Goal: Check status: Check status

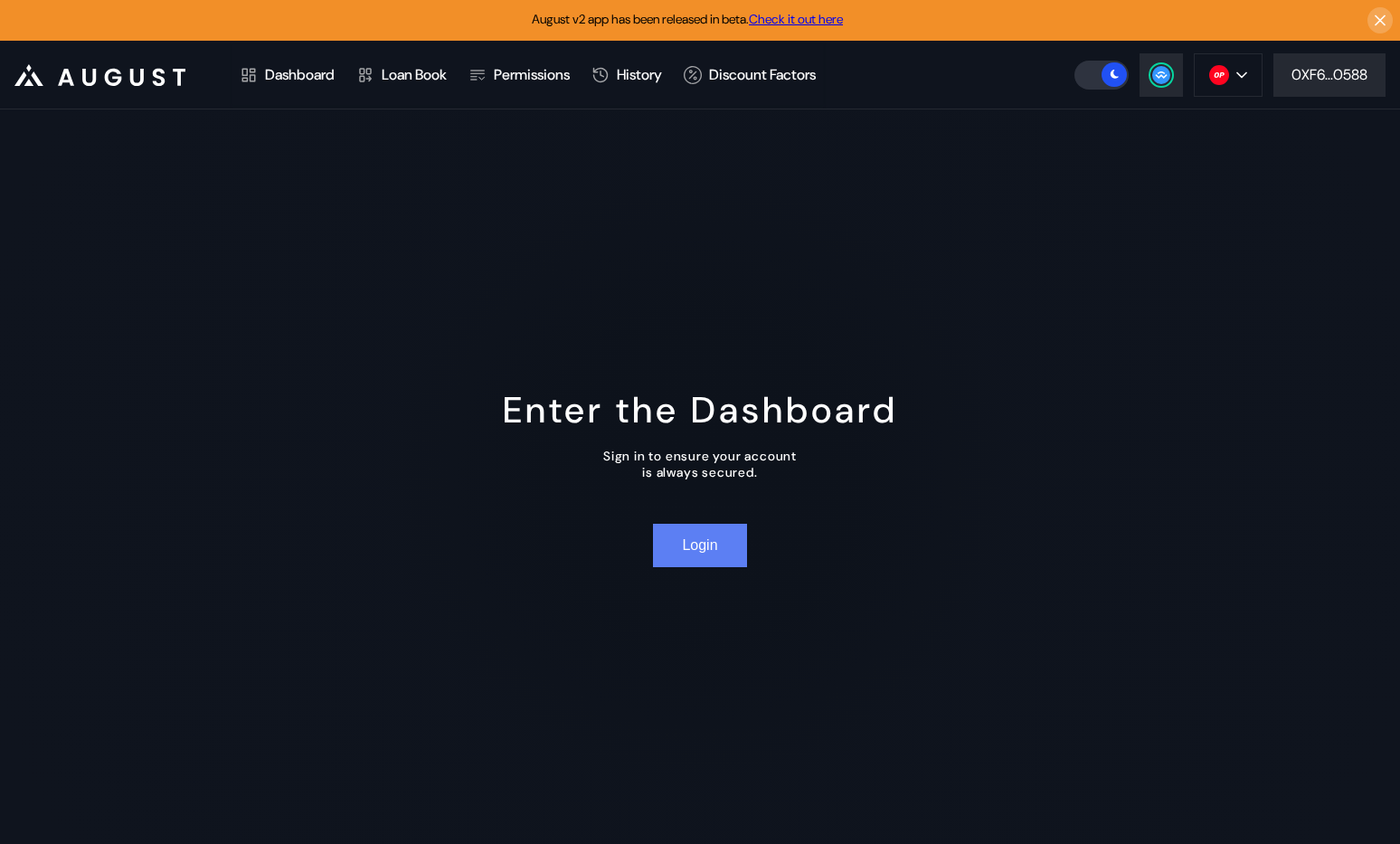
click at [714, 555] on button "Login" at bounding box center [700, 545] width 93 height 44
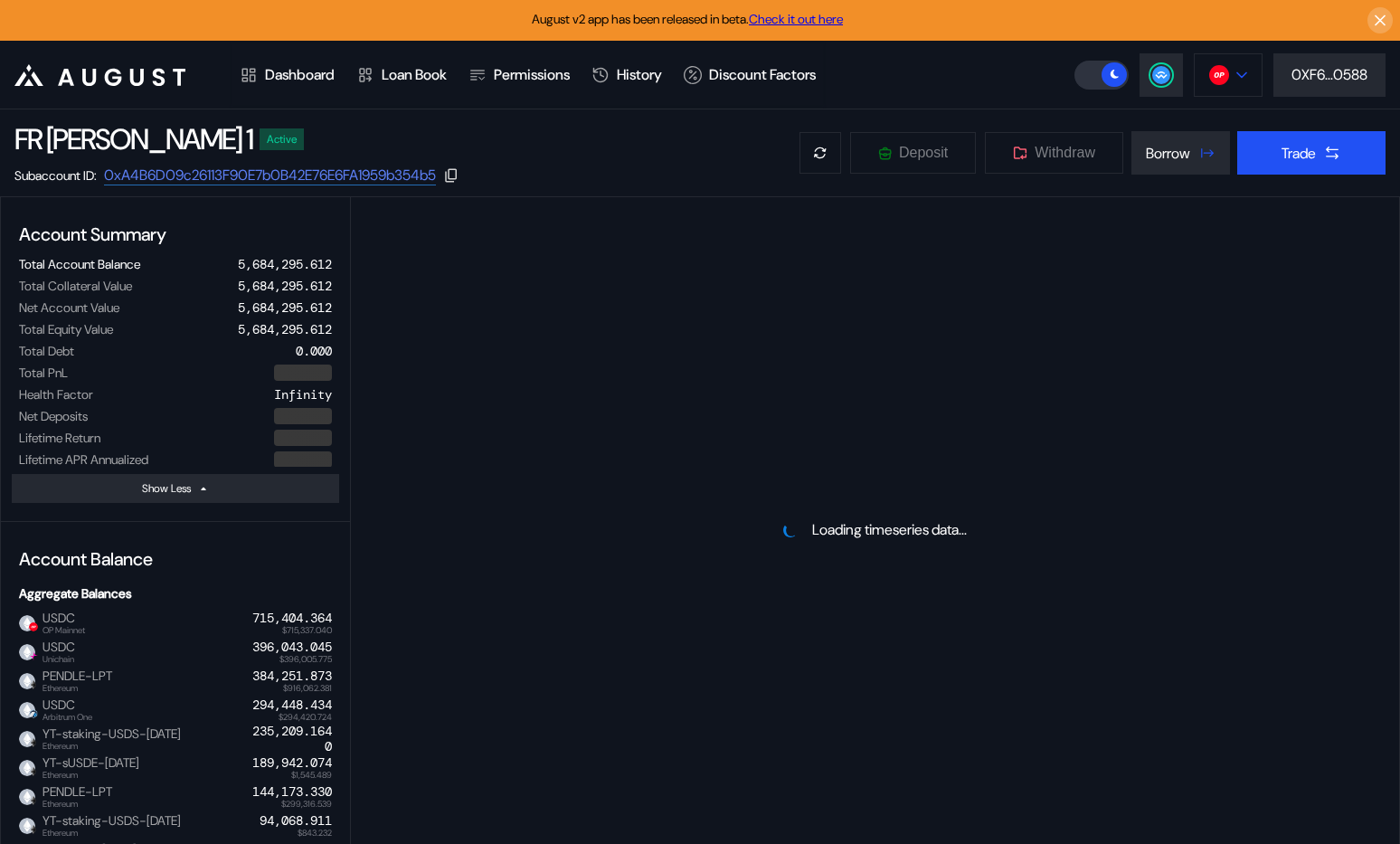
select select "*"
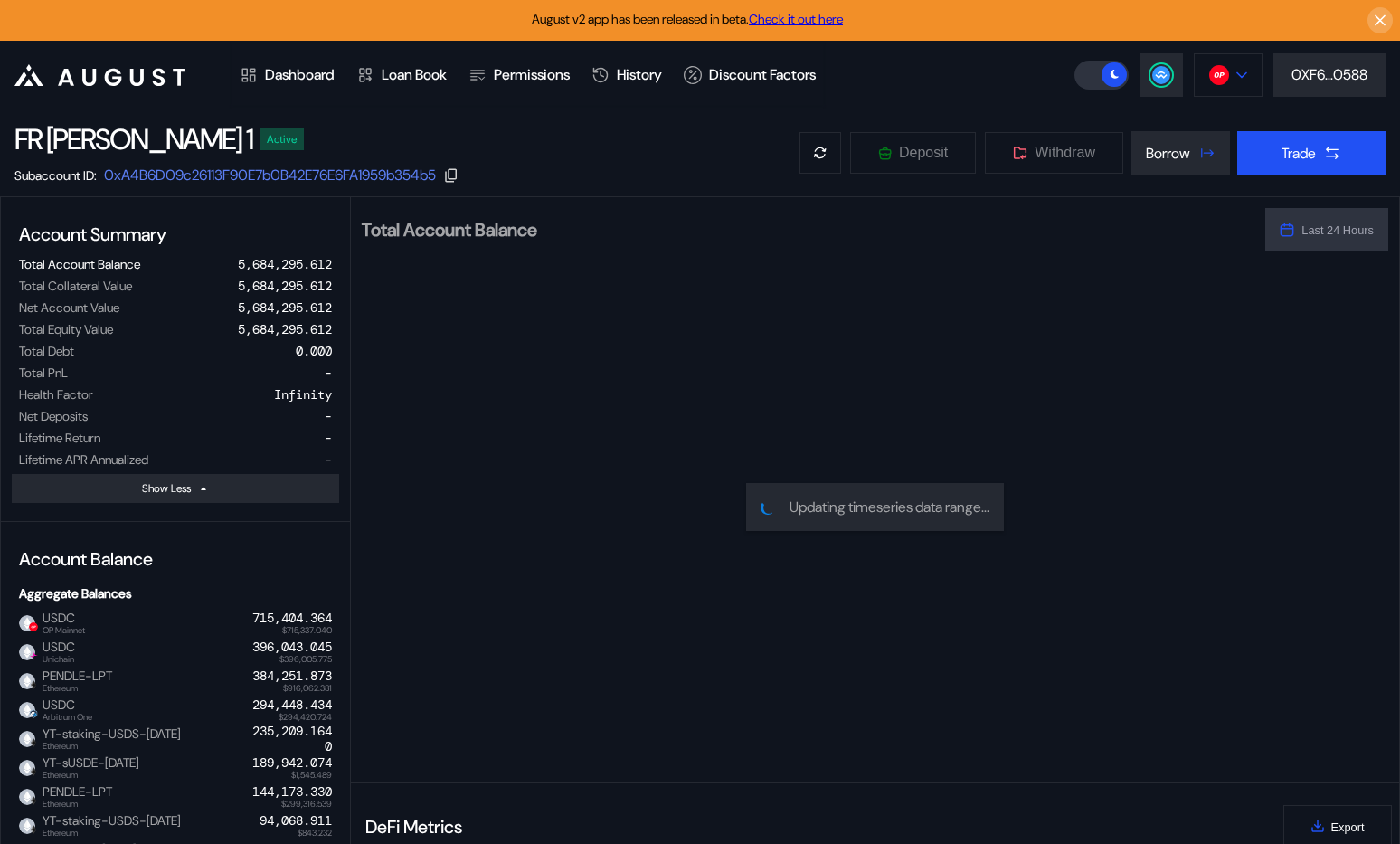
click at [1209, 83] on img at bounding box center [1219, 75] width 19 height 19
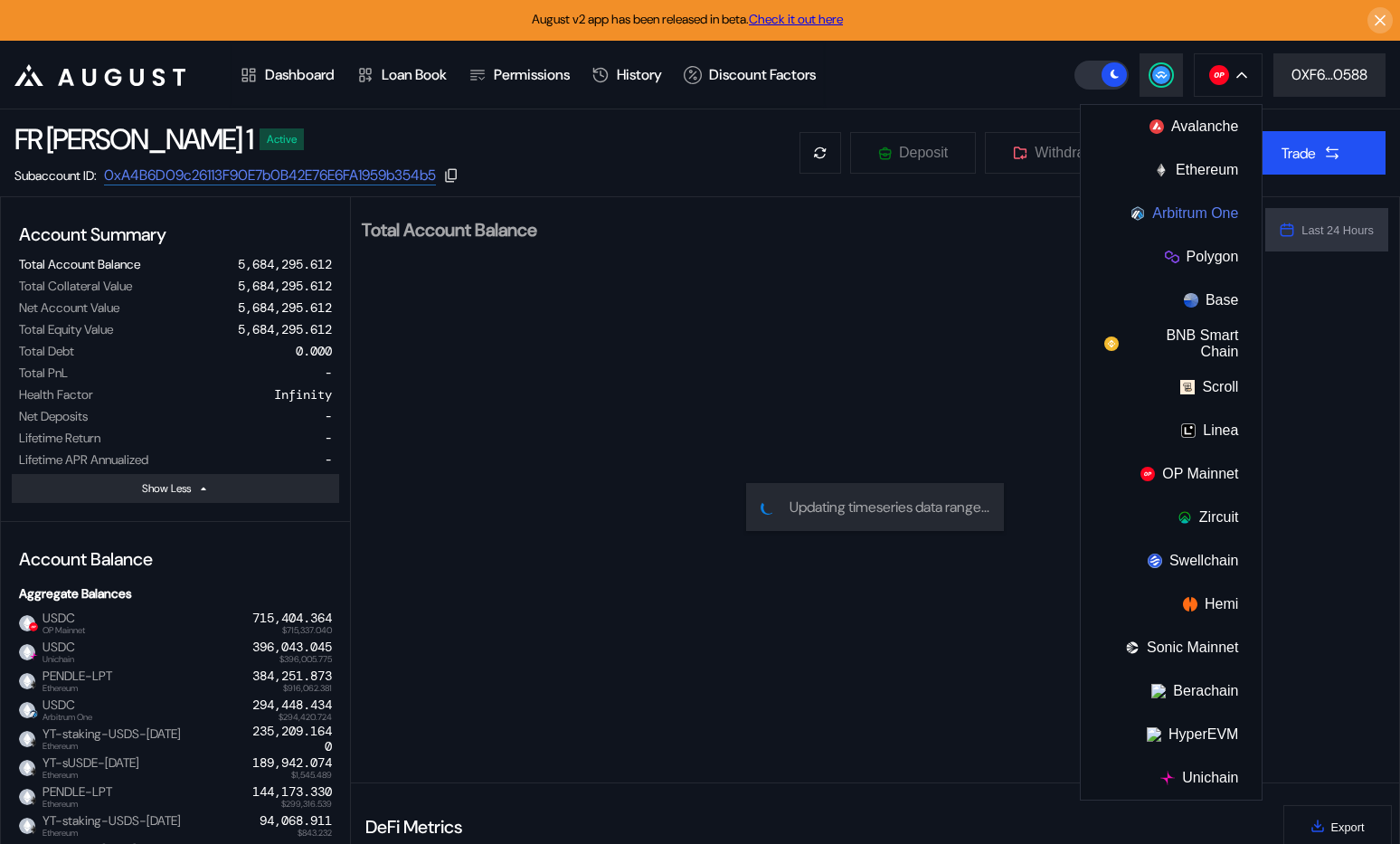
click at [1171, 212] on button "Arbitrum One" at bounding box center [1171, 213] width 181 height 44
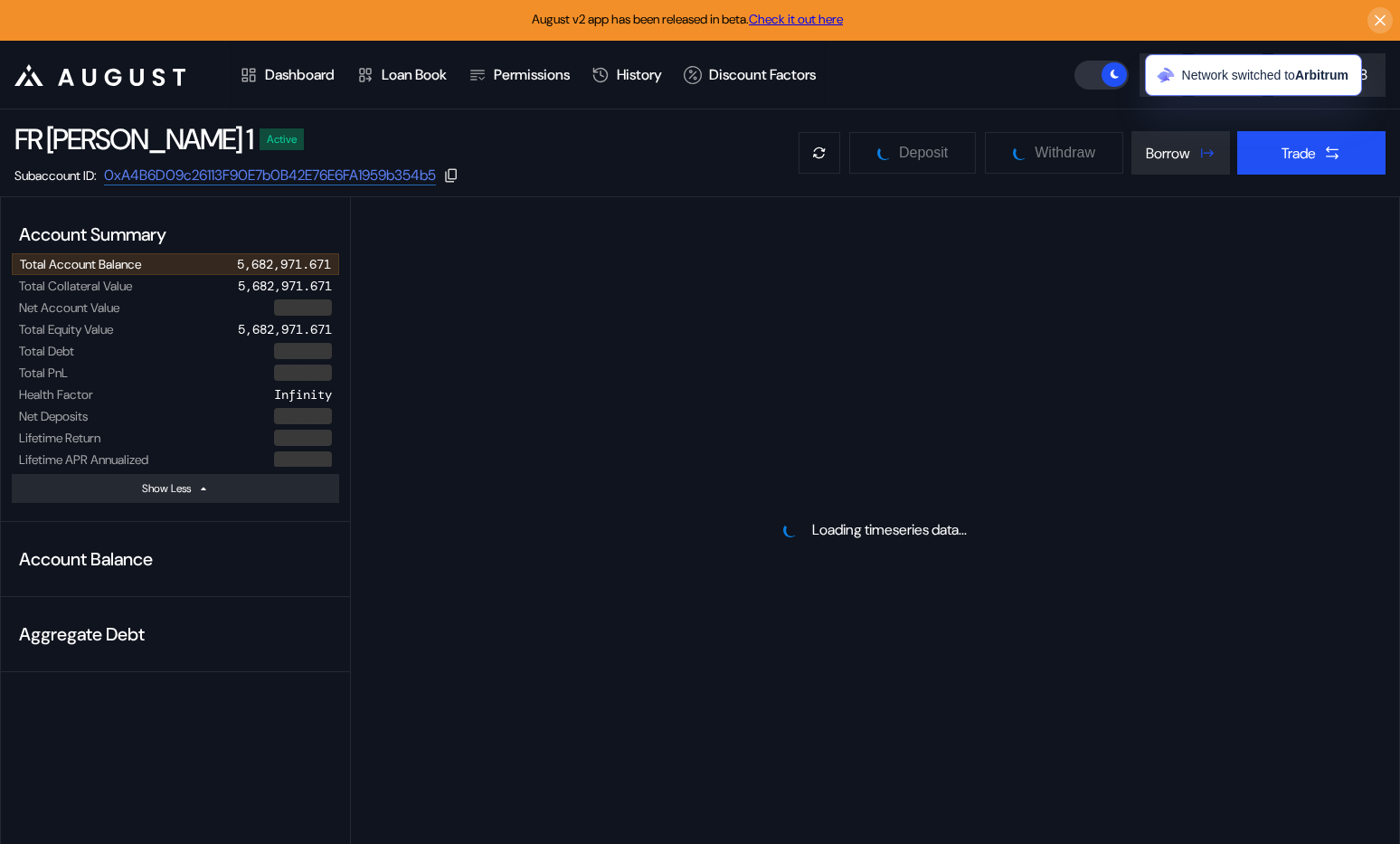
select select "*"
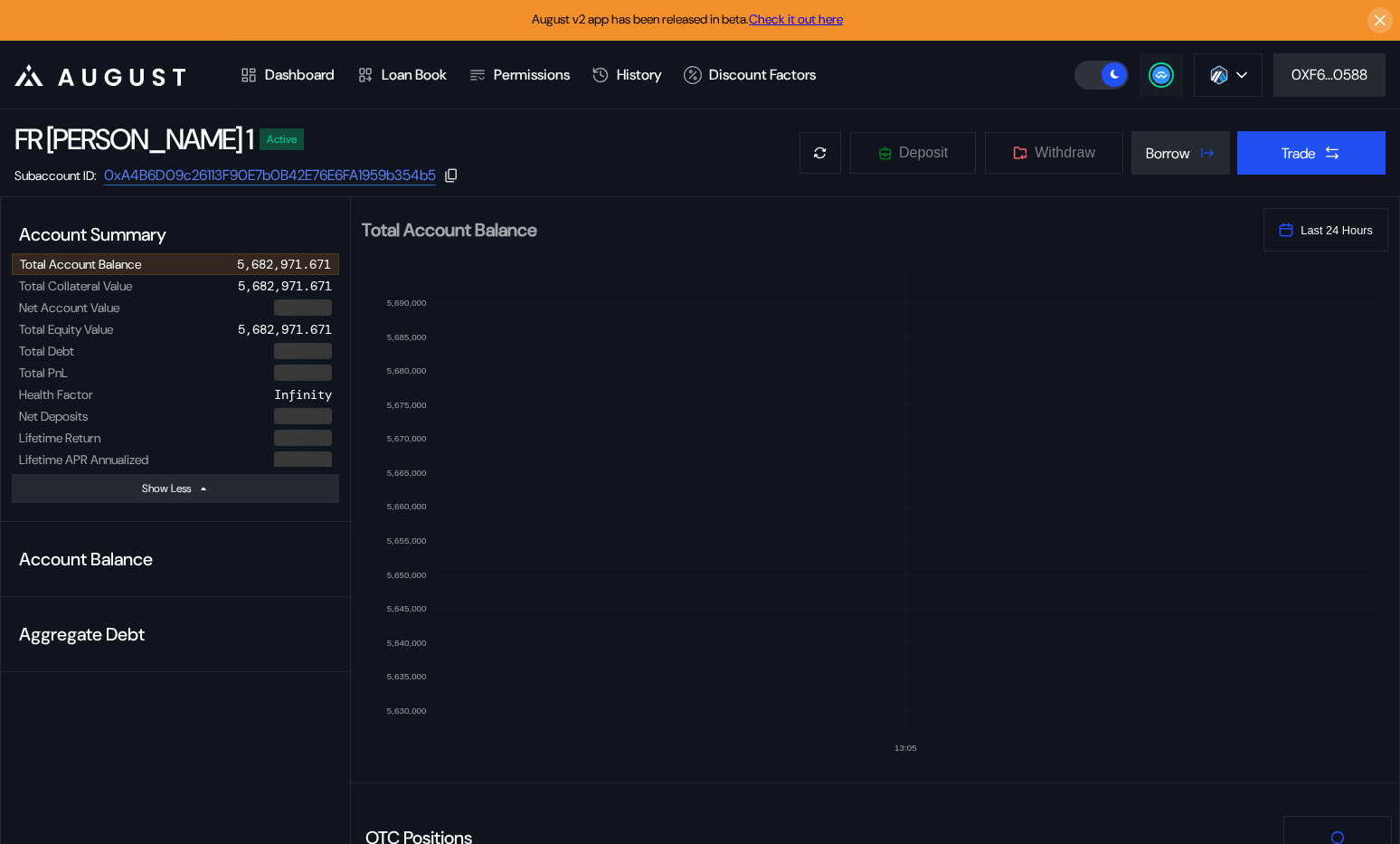
click at [1162, 72] on icon at bounding box center [1161, 74] width 12 height 7
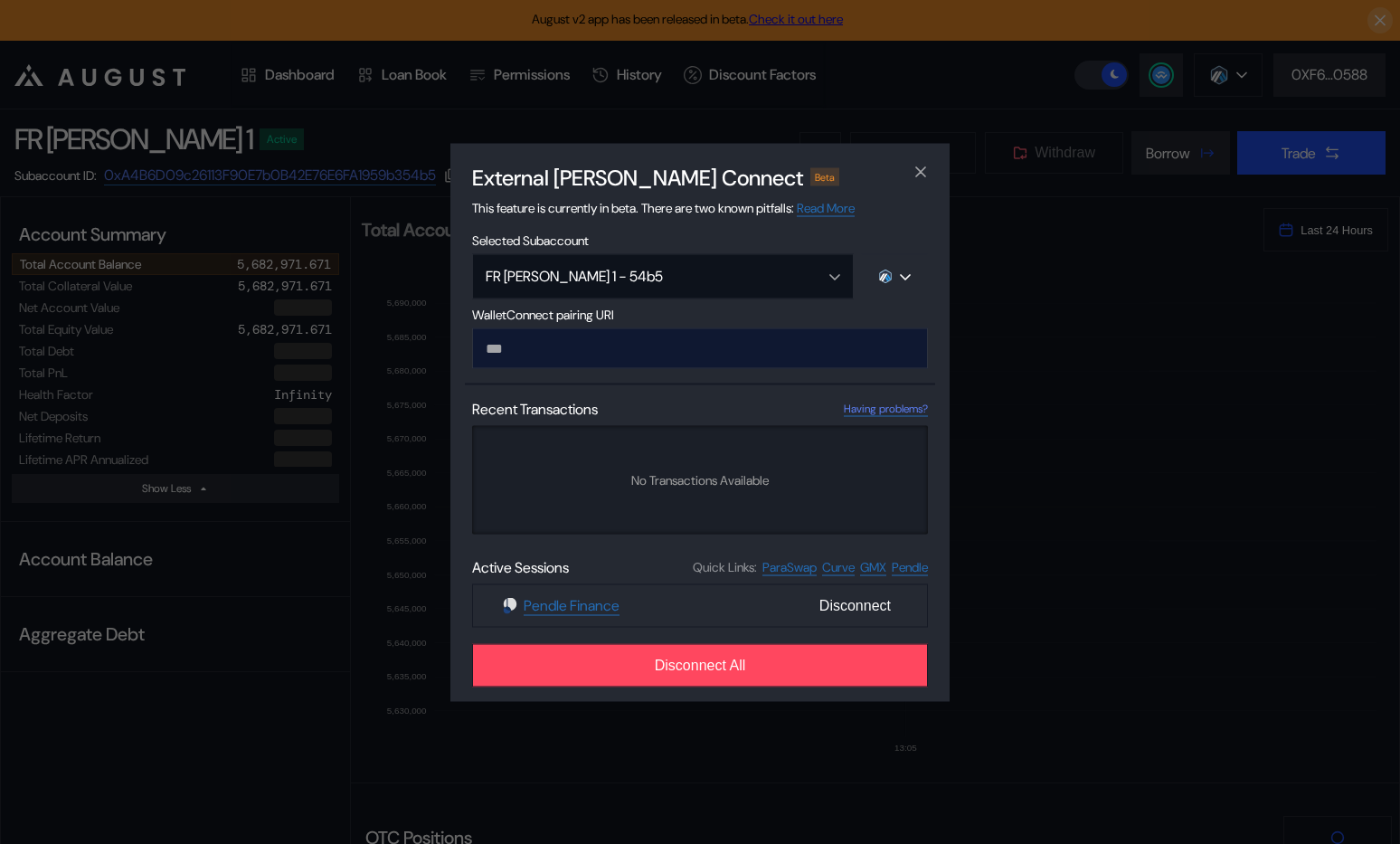
type input "**********"
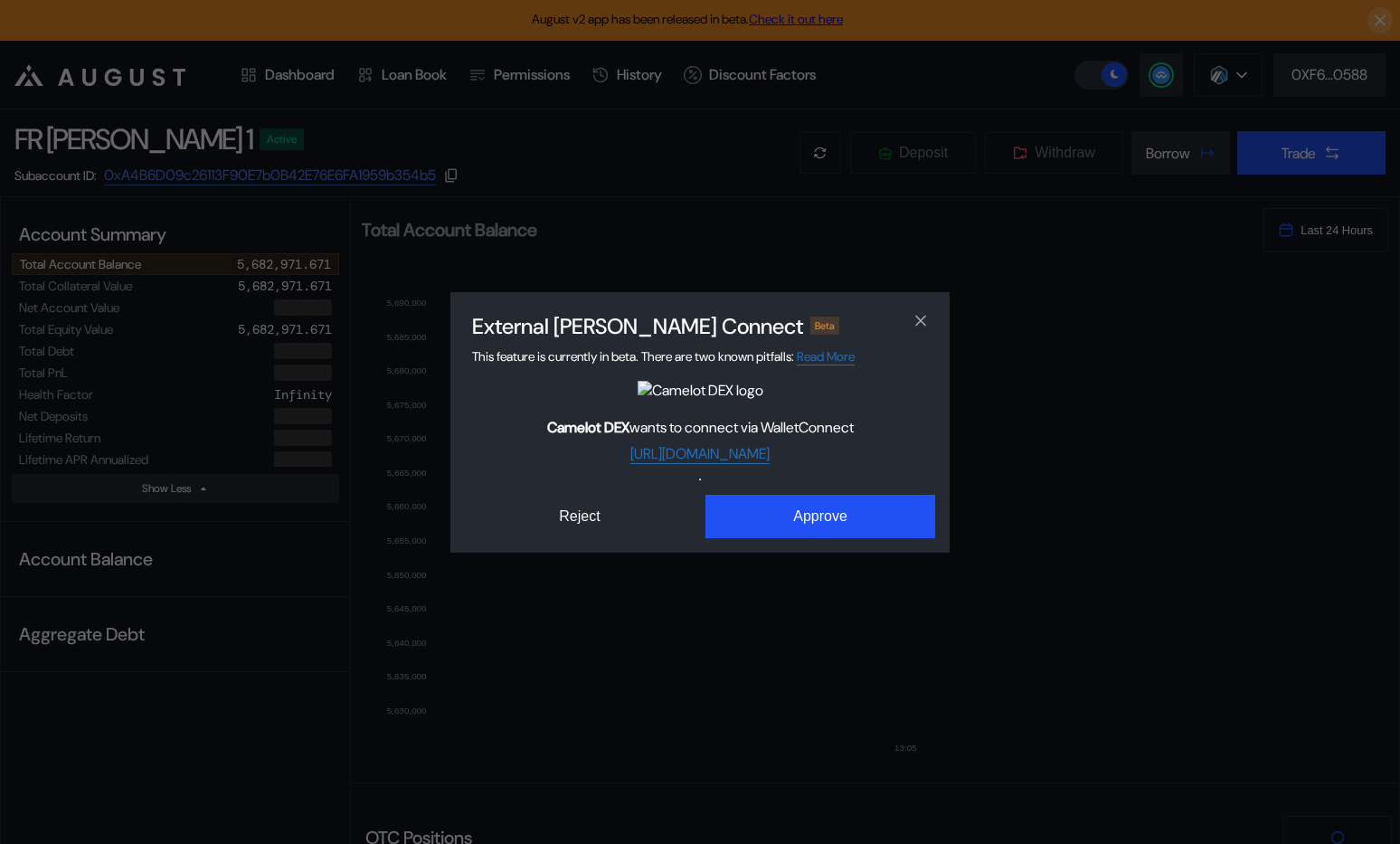
click at [808, 548] on div "External [PERSON_NAME] Connect Beta This feature is currently in beta. There ar…" at bounding box center [700, 422] width 499 height 261
click at [805, 520] on button "Approve" at bounding box center [820, 517] width 230 height 44
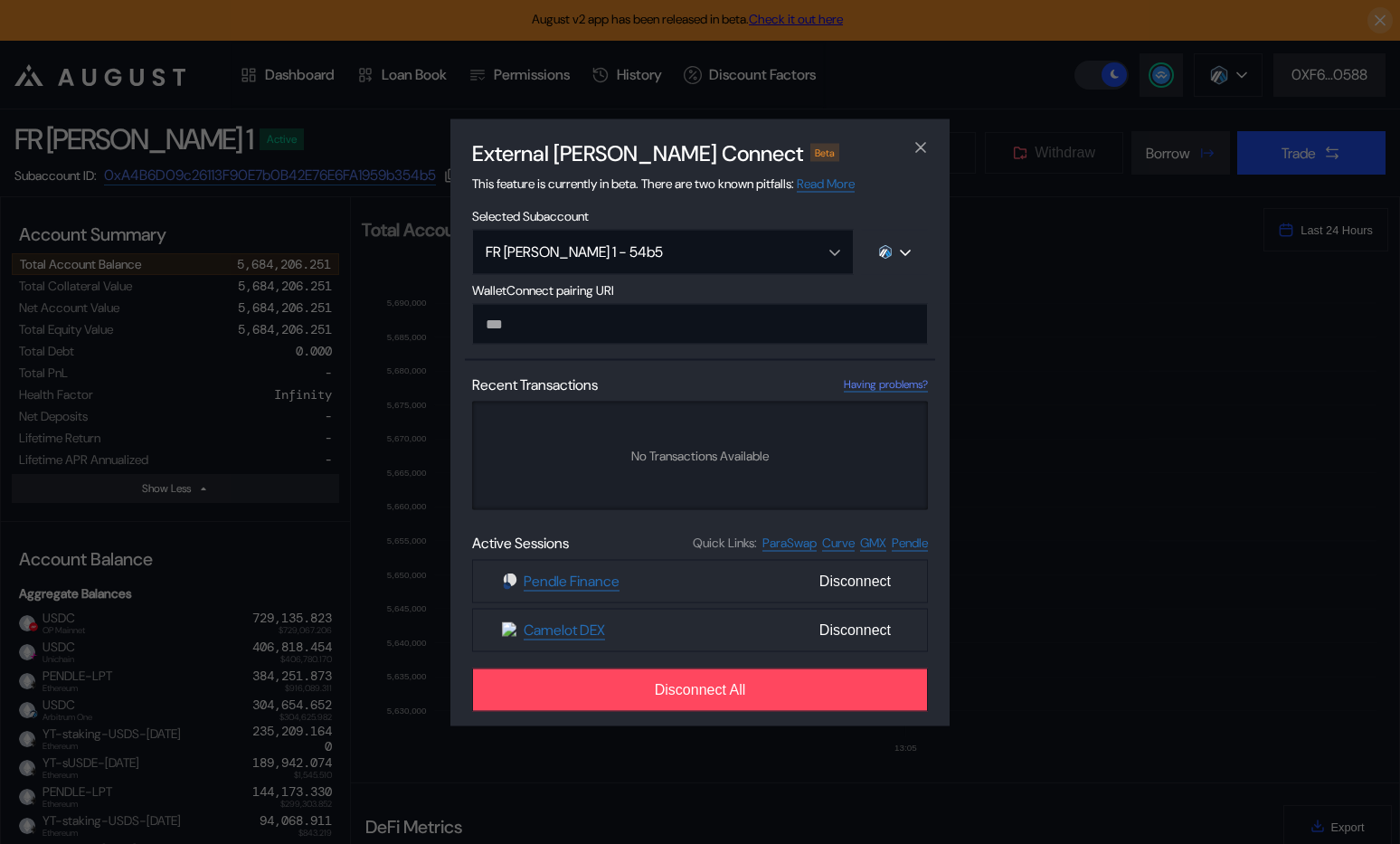
click at [411, 205] on div "External [PERSON_NAME] Connect Beta This feature is currently in beta. There ar…" at bounding box center [700, 422] width 1400 height 844
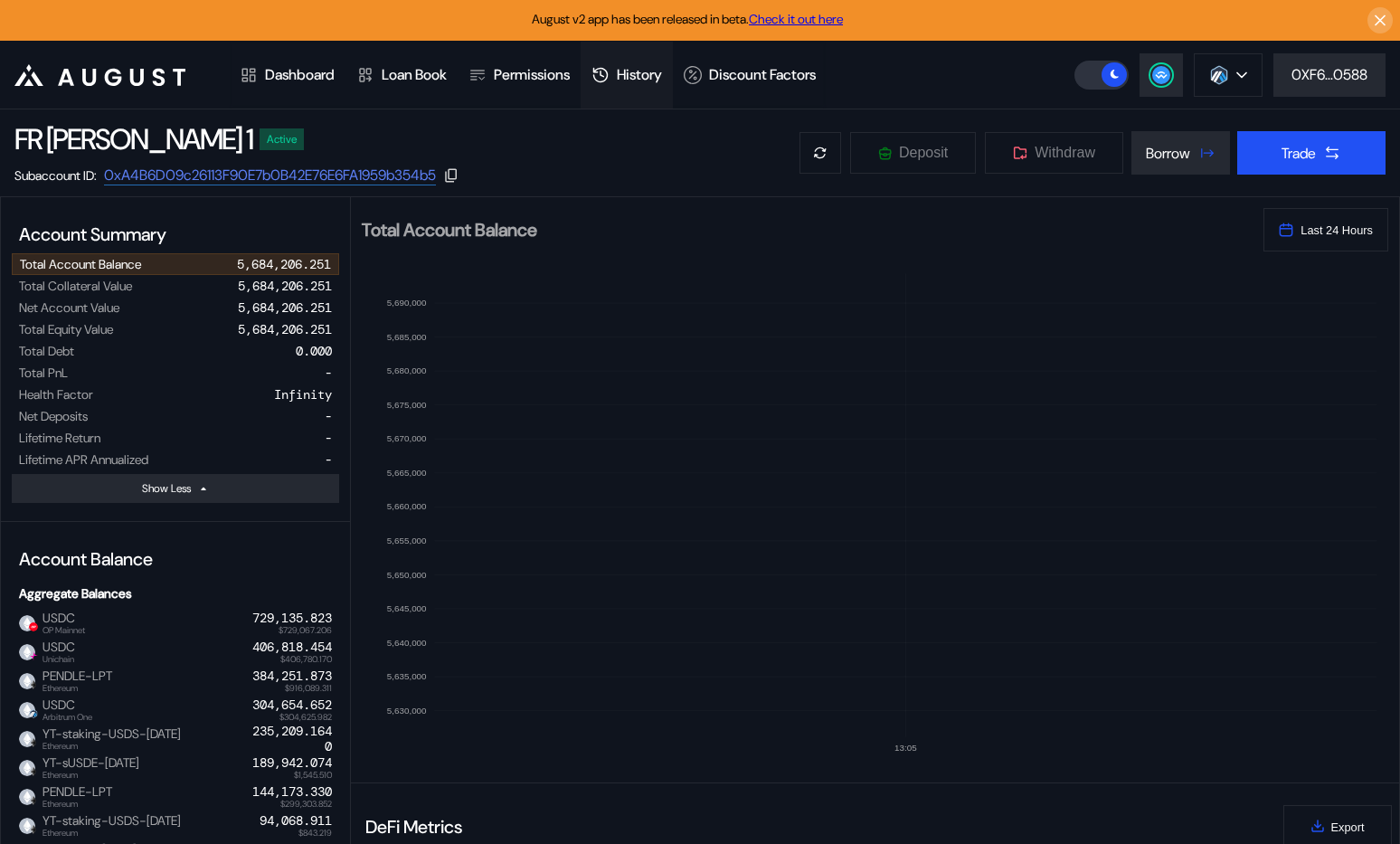
click at [650, 84] on div "History" at bounding box center [639, 75] width 45 height 19
select select "*"
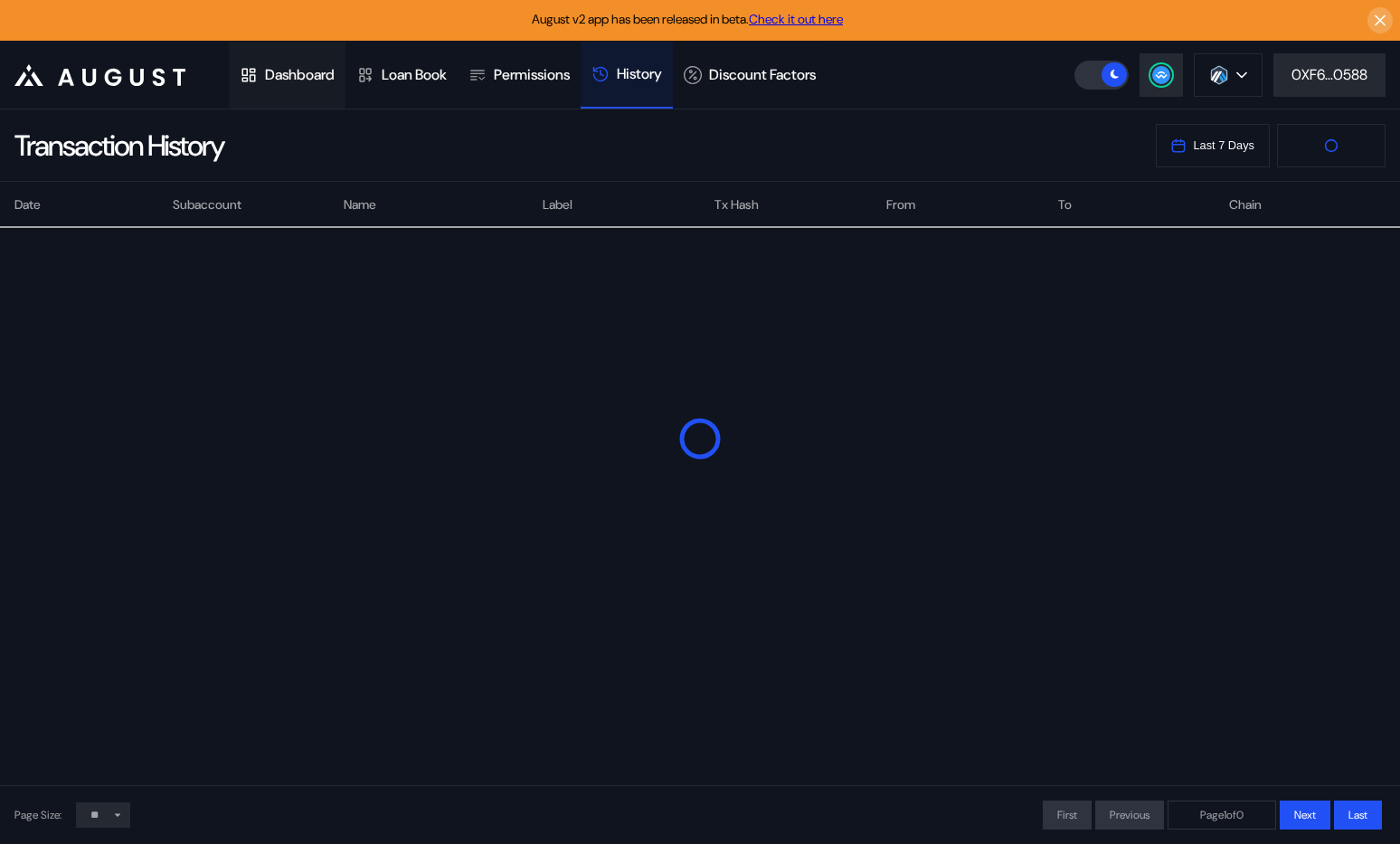
click at [295, 72] on div "Dashboard" at bounding box center [300, 75] width 70 height 19
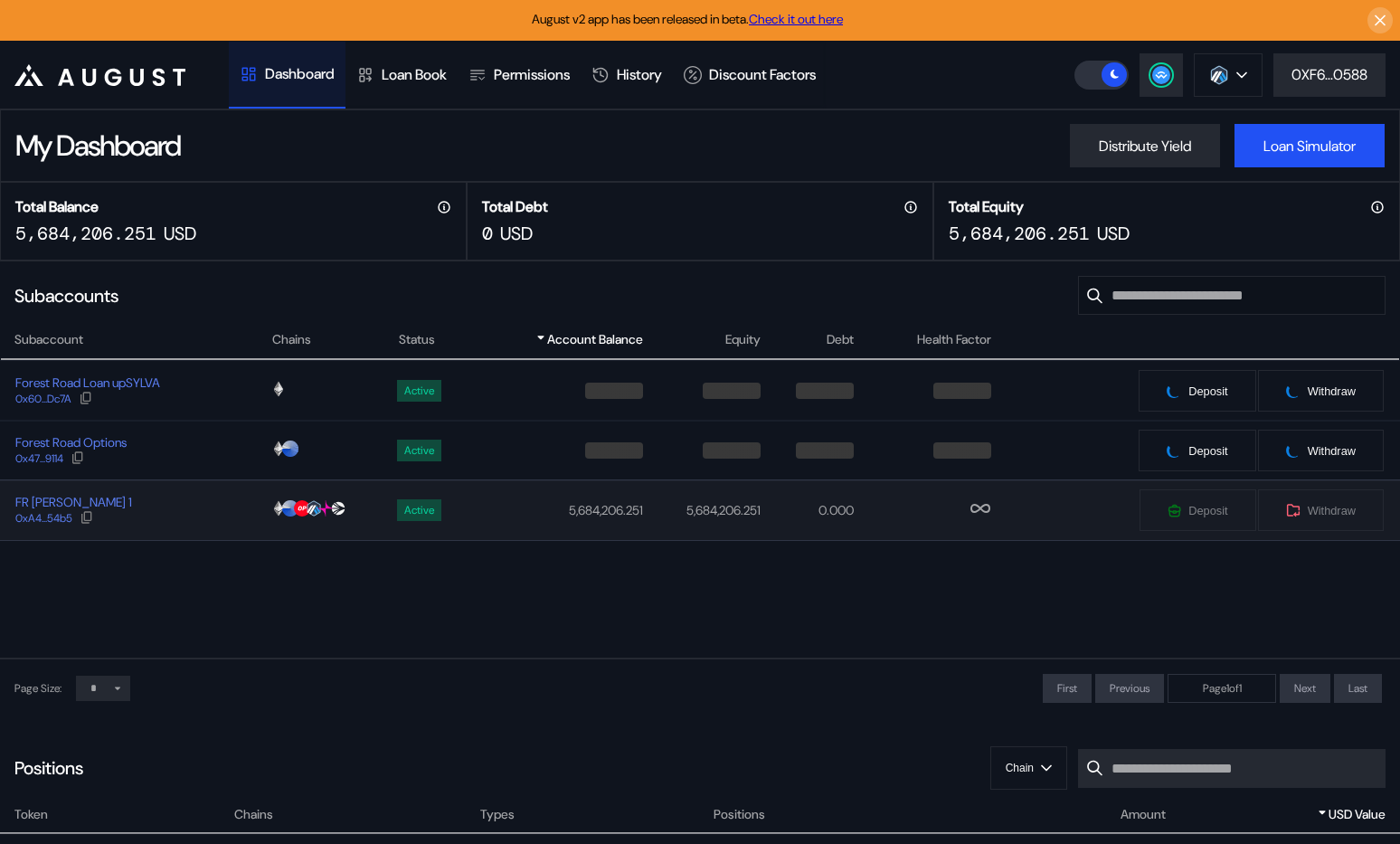
click at [178, 507] on div "FR [PERSON_NAME] 1 0xA4...54b5" at bounding box center [135, 510] width 269 height 32
select select "*"
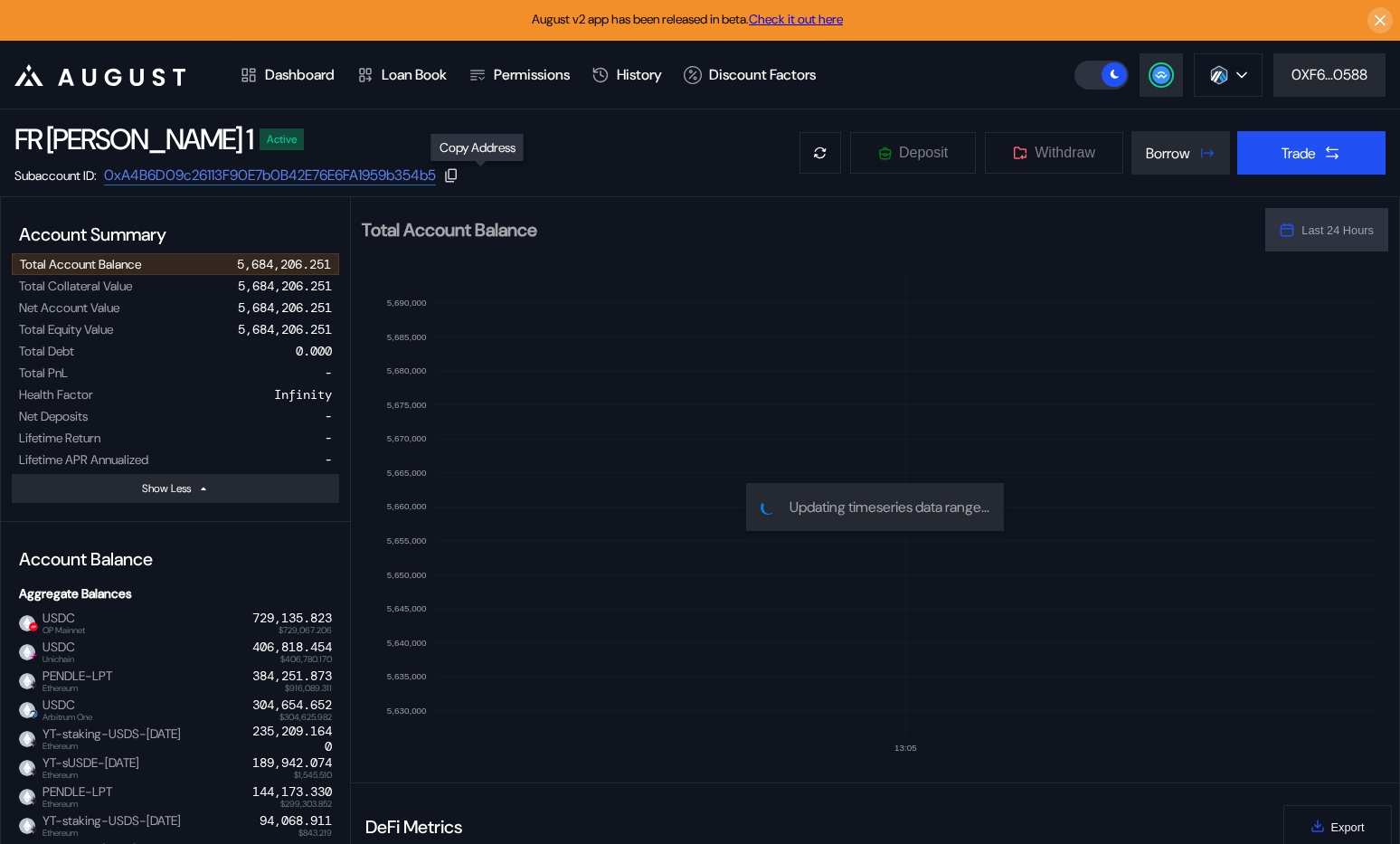
click at [459, 174] on icon at bounding box center [451, 175] width 17 height 17
